Goal: Information Seeking & Learning: Learn about a topic

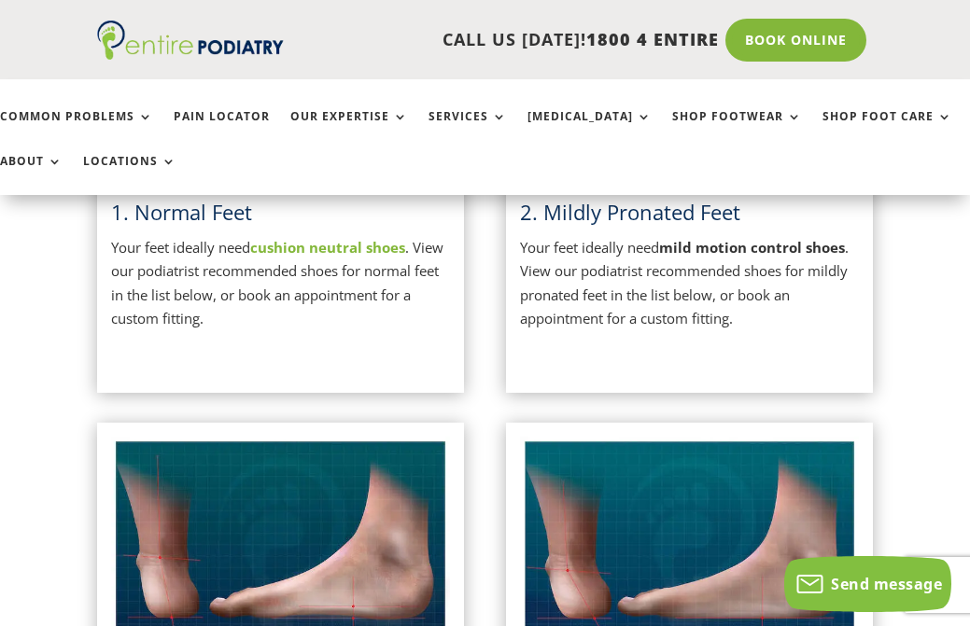
scroll to position [701, 0]
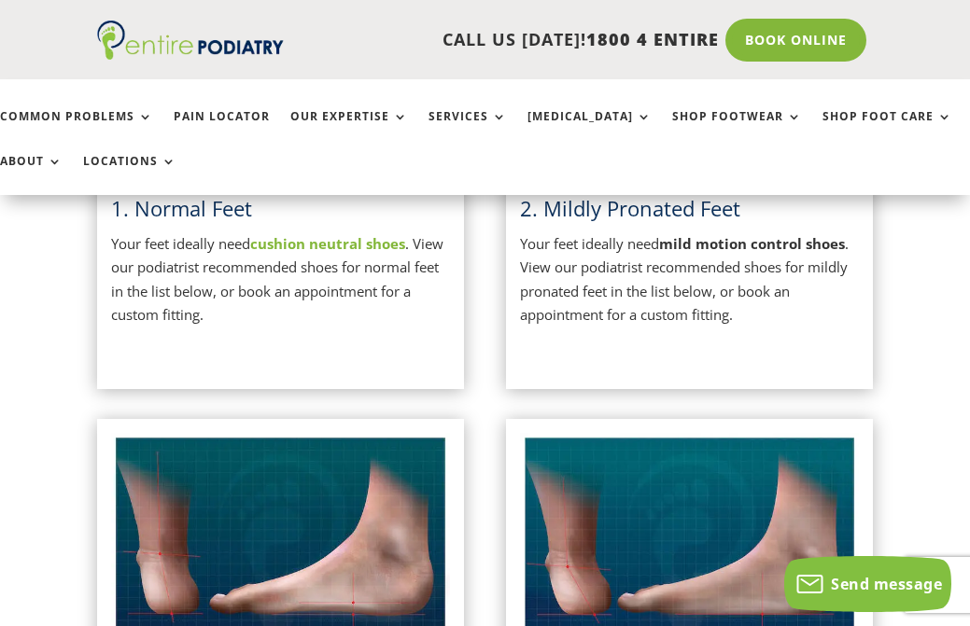
click at [240, 297] on p "Your feet ideally need cushion neutral shoes . View our podiatrist recommended …" at bounding box center [280, 279] width 339 height 95
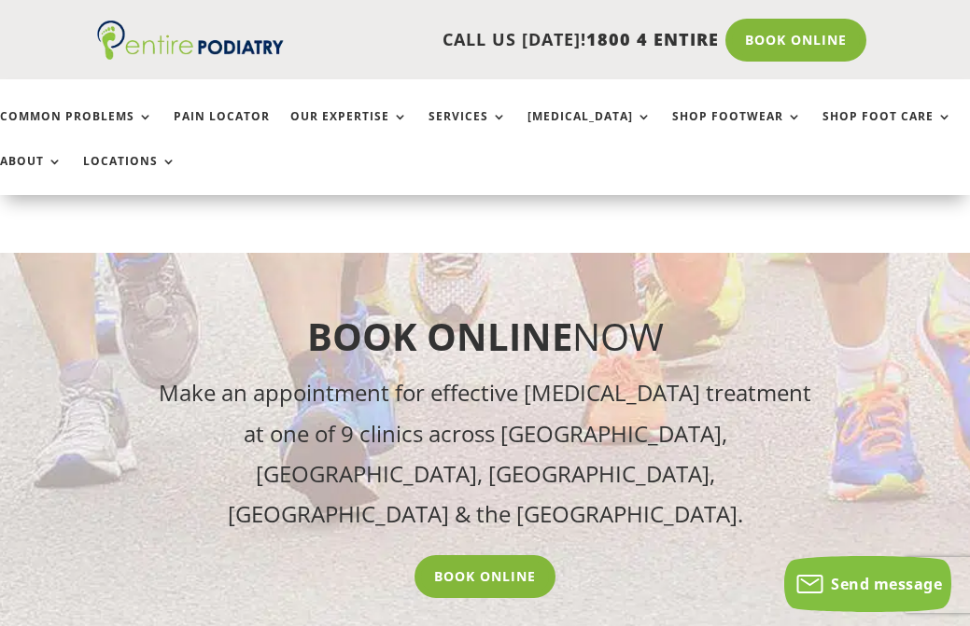
scroll to position [3495, 0]
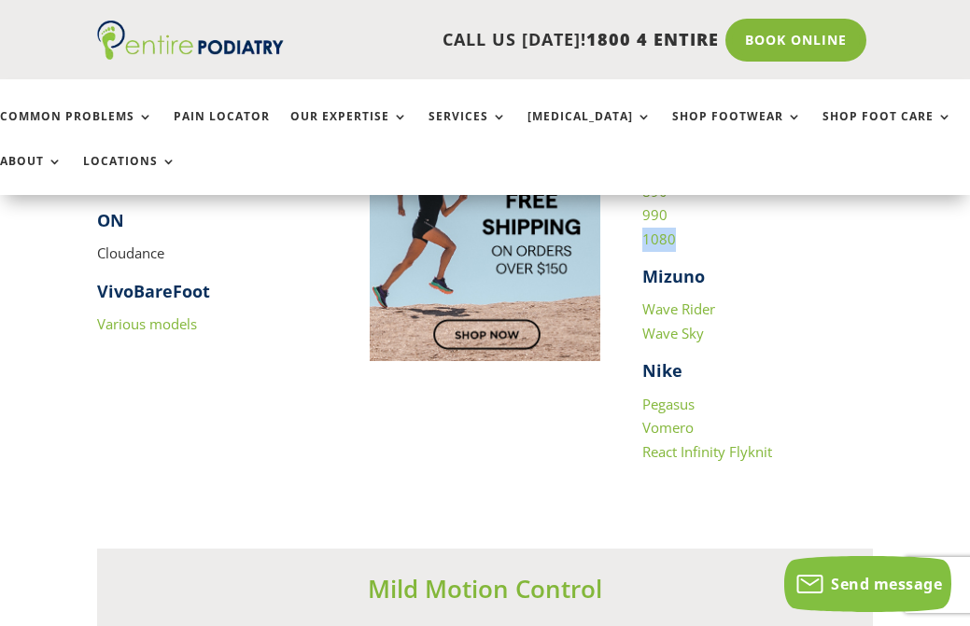
scroll to position [2077, 0]
